Goal: Check status: Check status

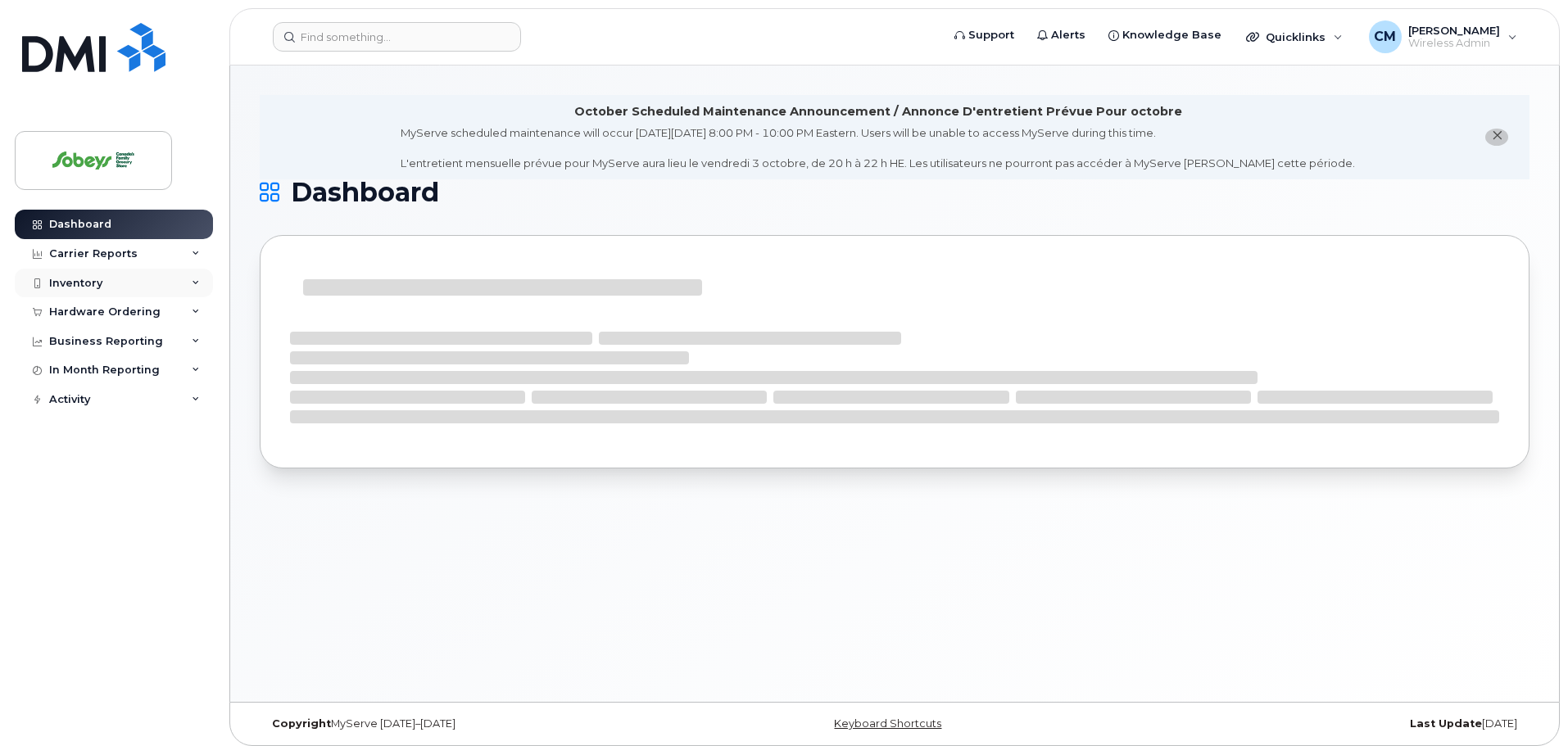
click at [128, 278] on div "Inventory" at bounding box center [114, 283] width 198 height 30
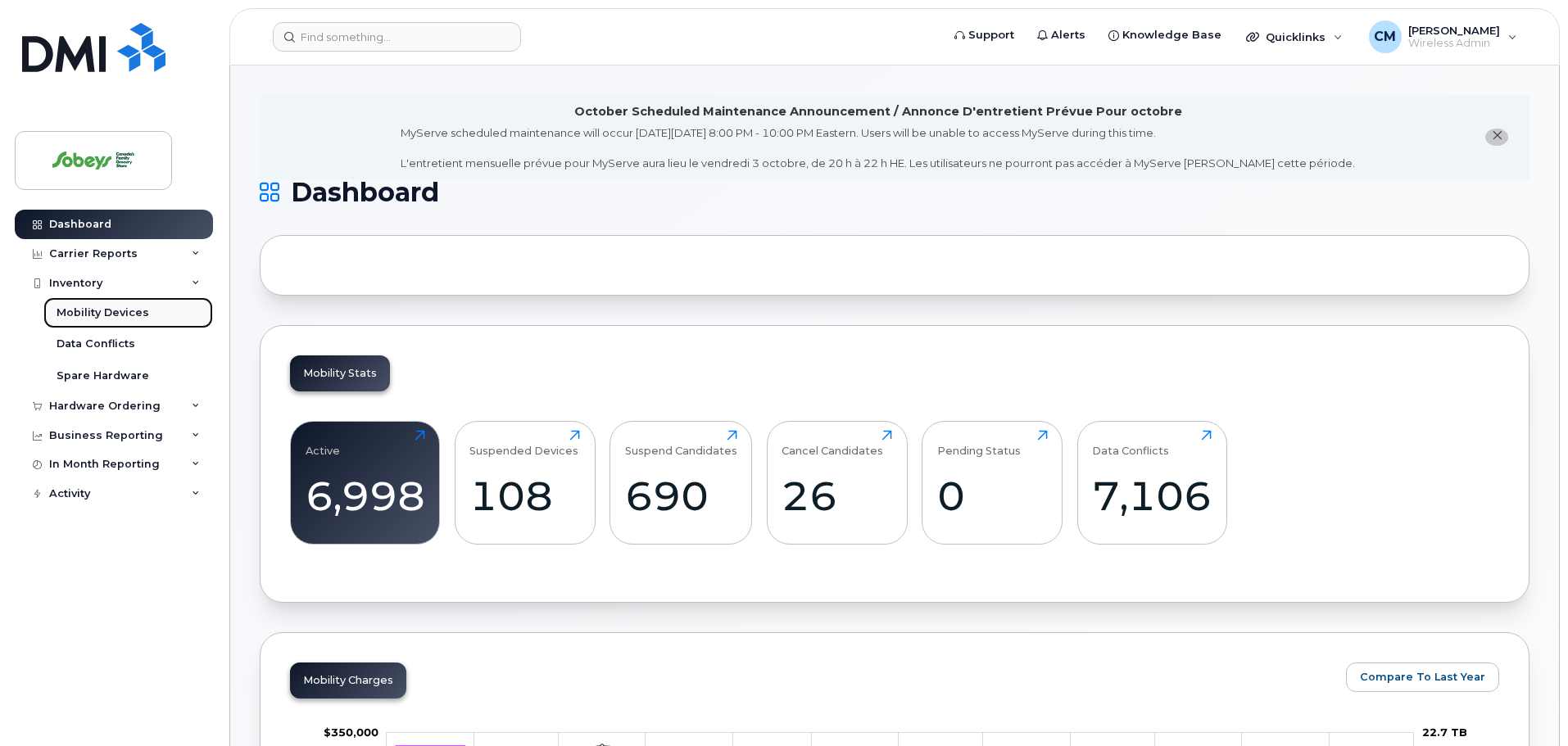
click at [128, 310] on div "Mobility Devices" at bounding box center [103, 312] width 93 height 15
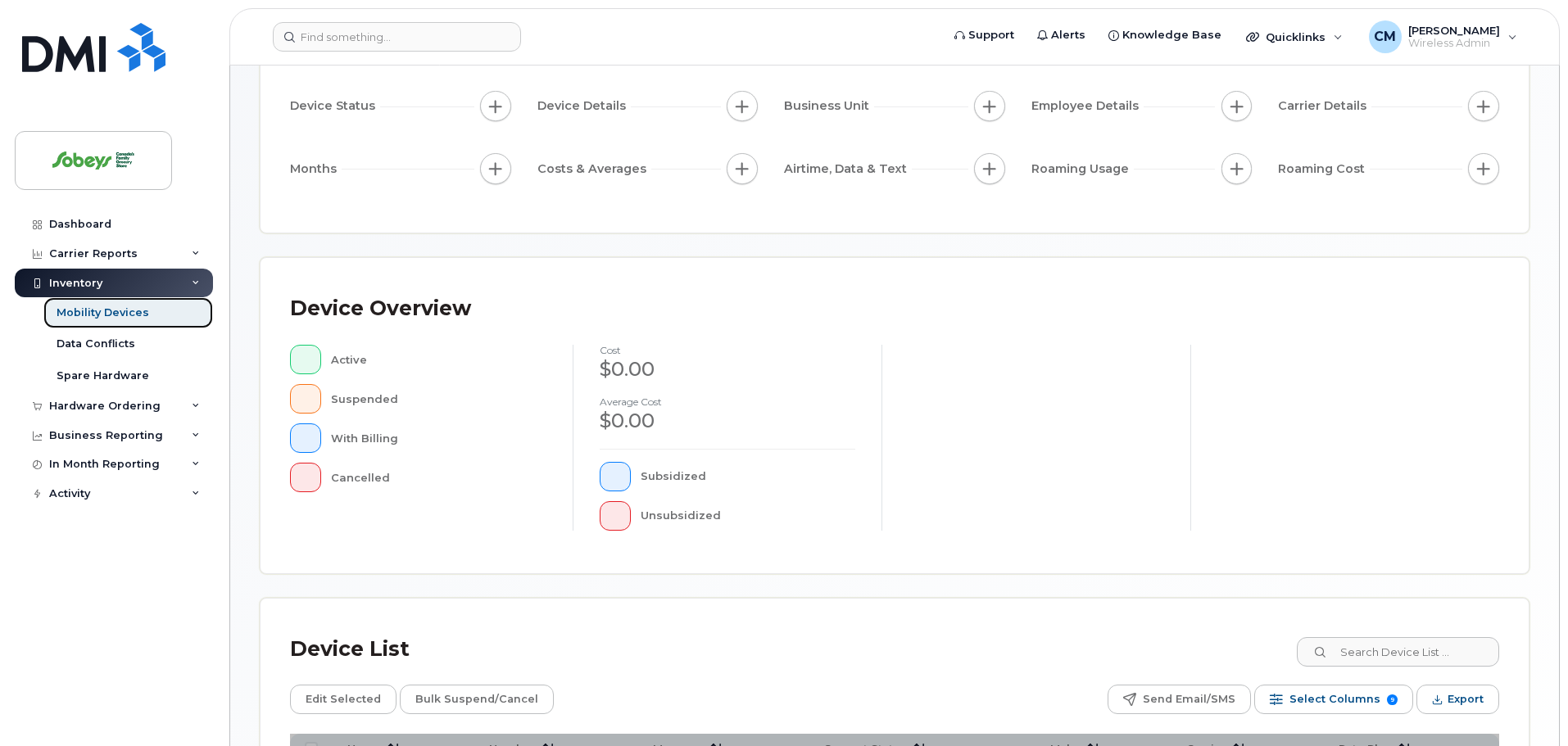
scroll to position [327, 0]
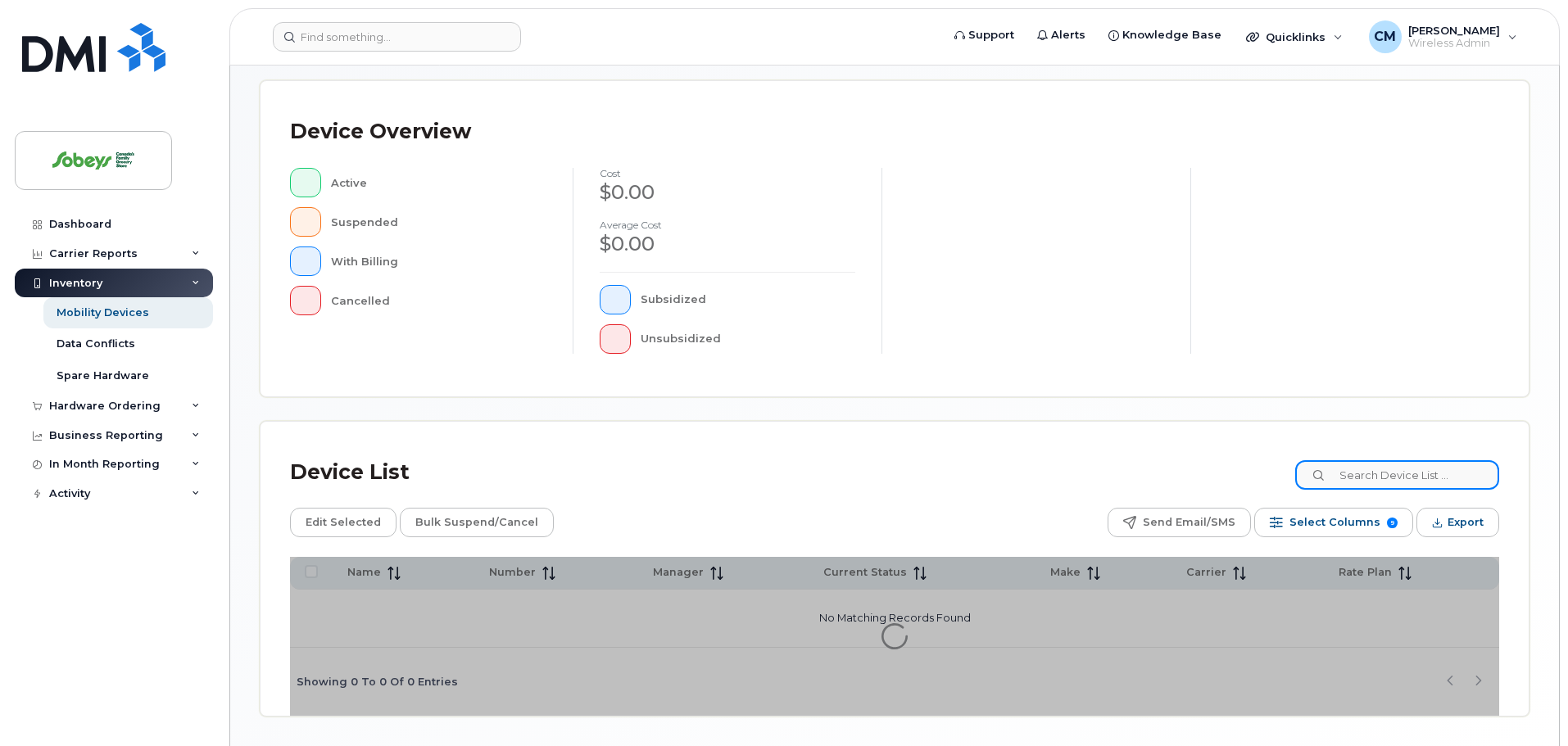
click at [1381, 477] on input at bounding box center [1397, 475] width 204 height 30
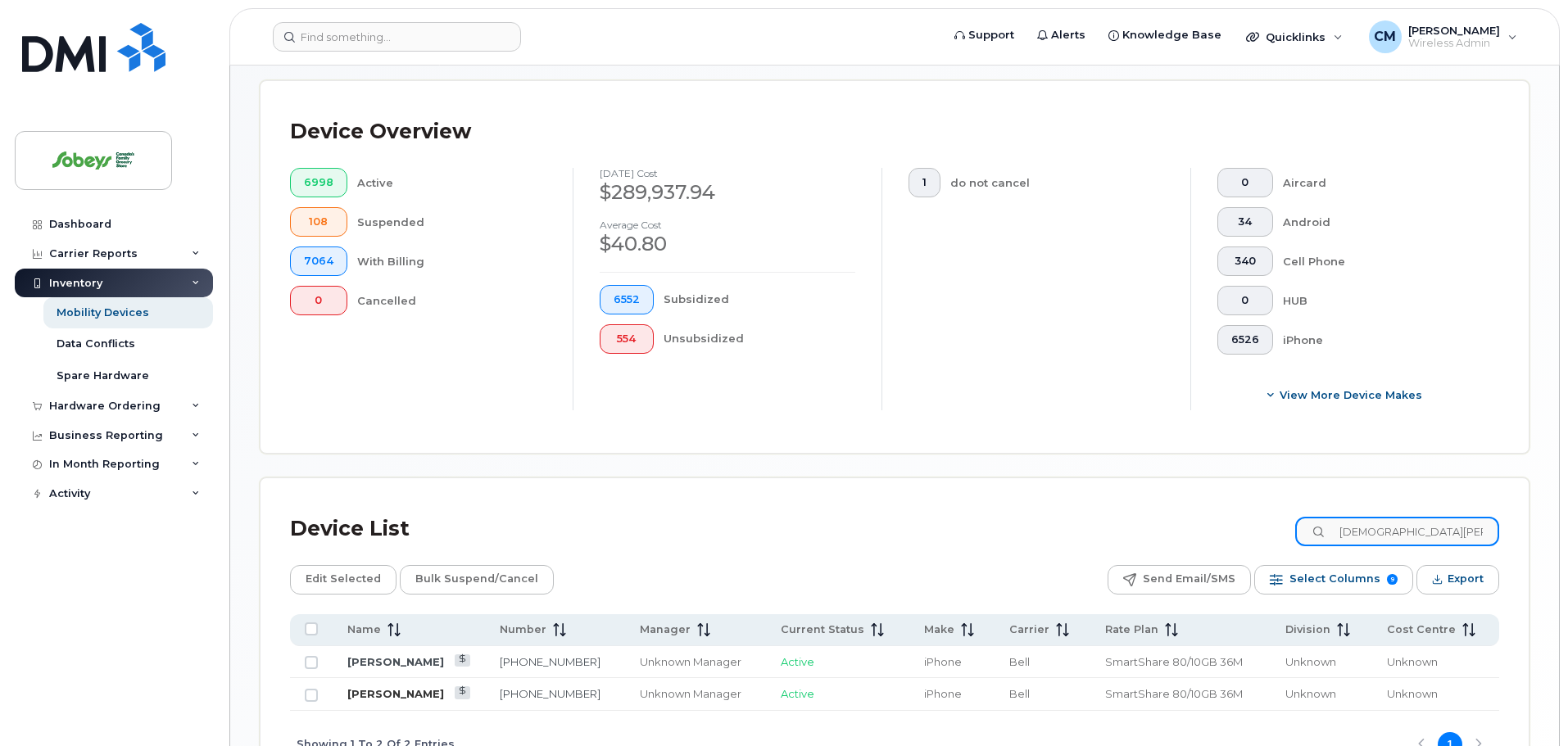
type input "krista pa"
click at [377, 690] on link "[PERSON_NAME]" at bounding box center [396, 694] width 97 height 13
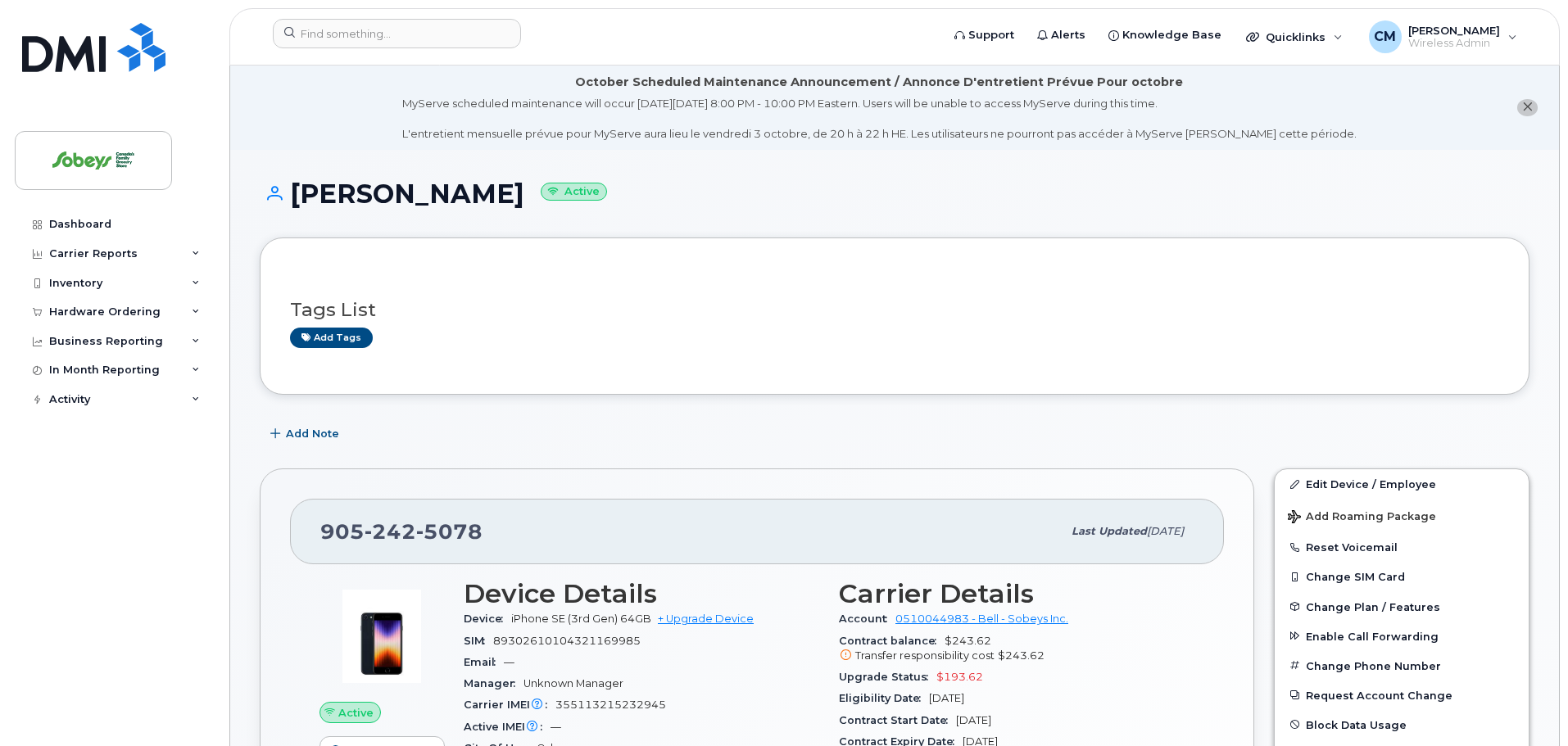
scroll to position [82, 0]
